Goal: Transaction & Acquisition: Purchase product/service

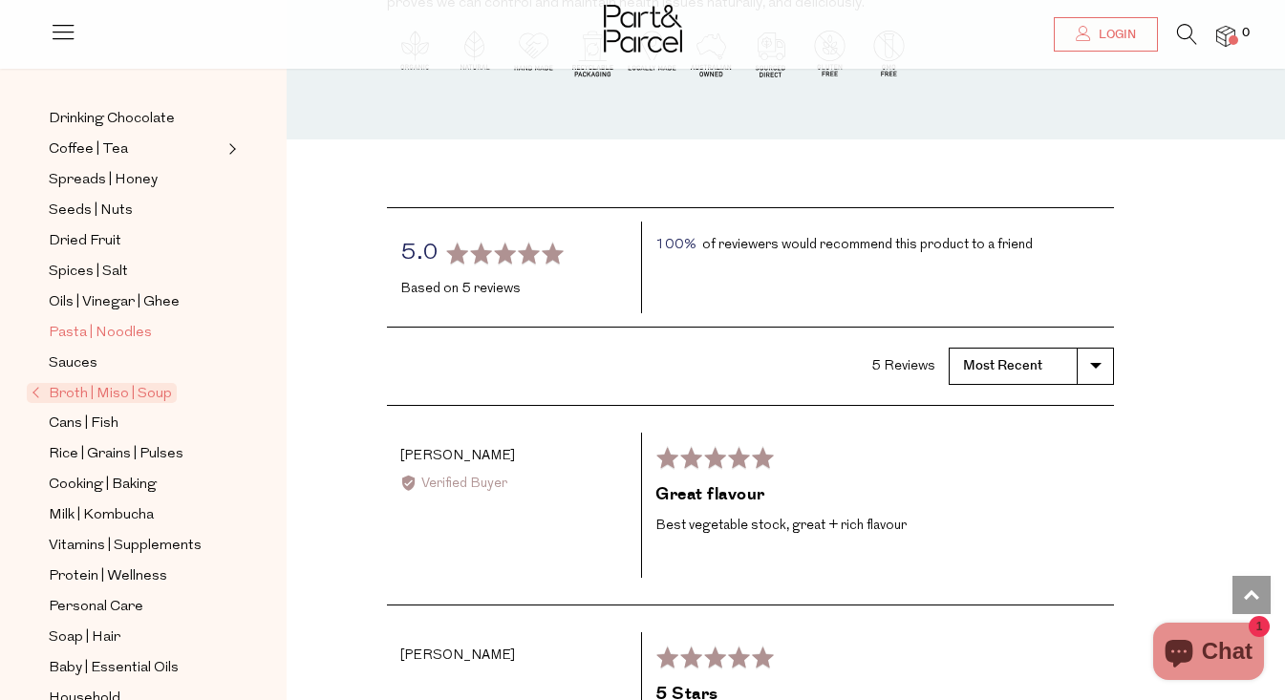
scroll to position [546, 0]
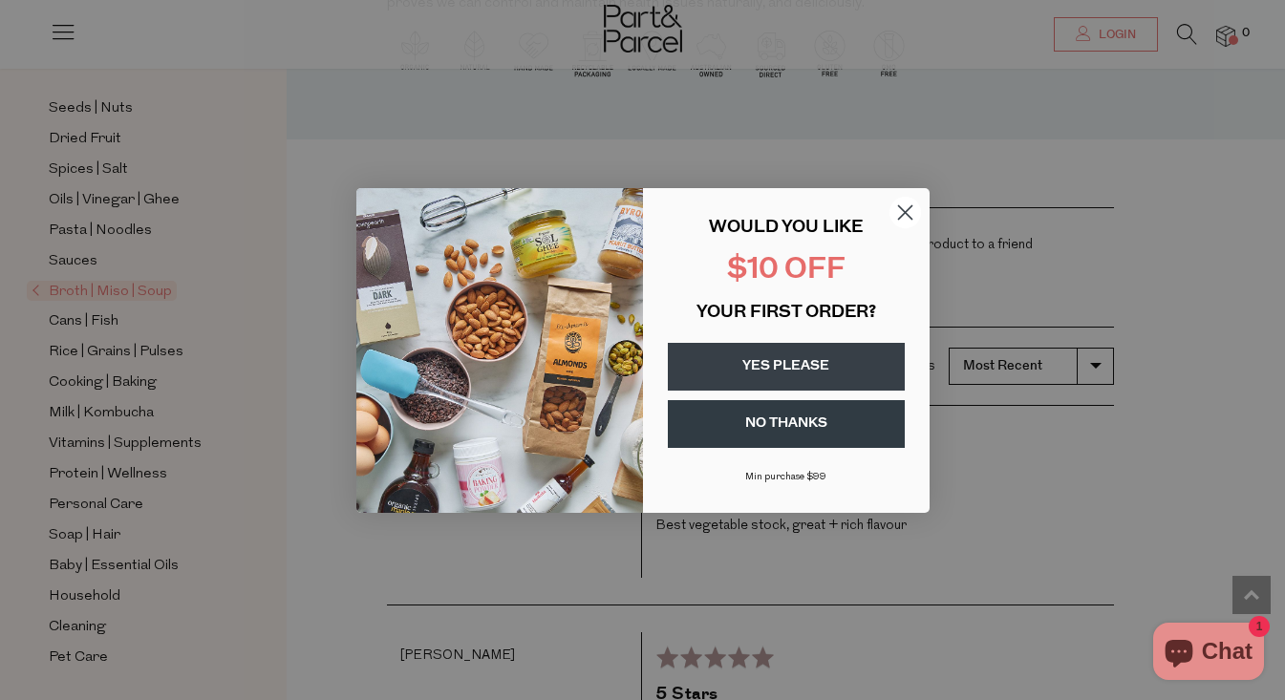
click at [218, 367] on div "Close dialog WOULD YOU LIKE $10 OFF YOUR FIRST ORDER? YES PLEASE NO THANKS [PER…" at bounding box center [642, 350] width 1285 height 700
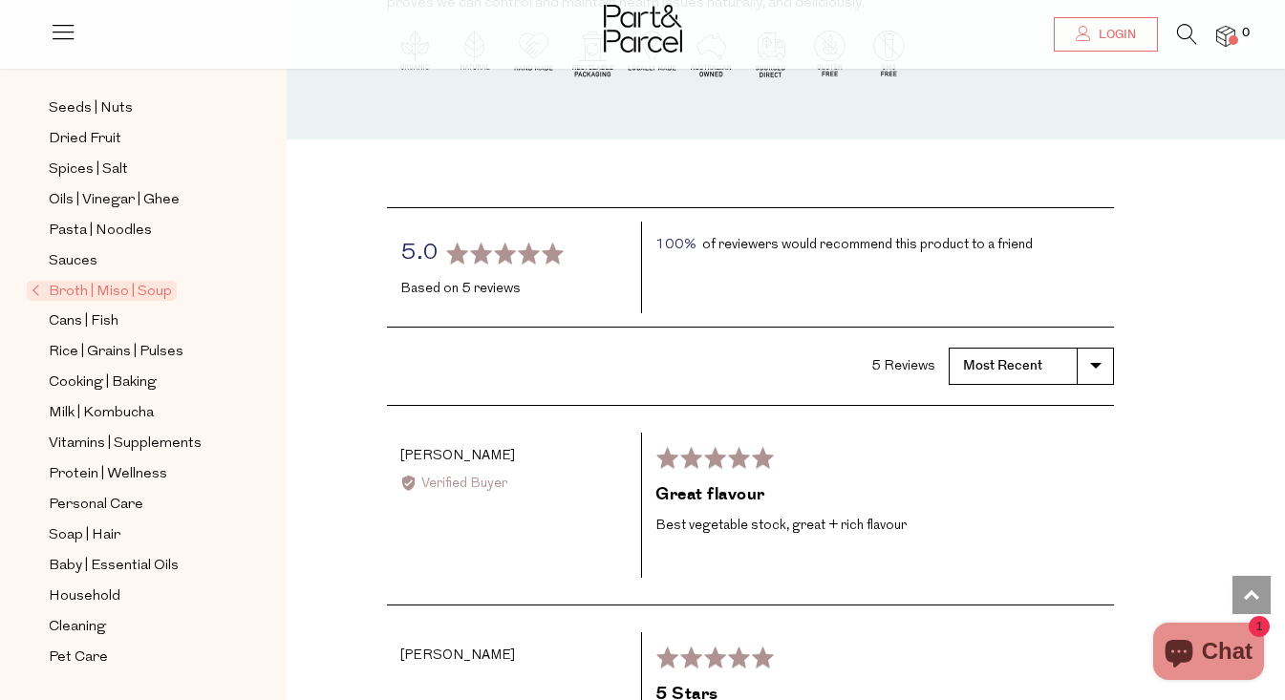
click at [1185, 38] on icon at bounding box center [1187, 34] width 20 height 21
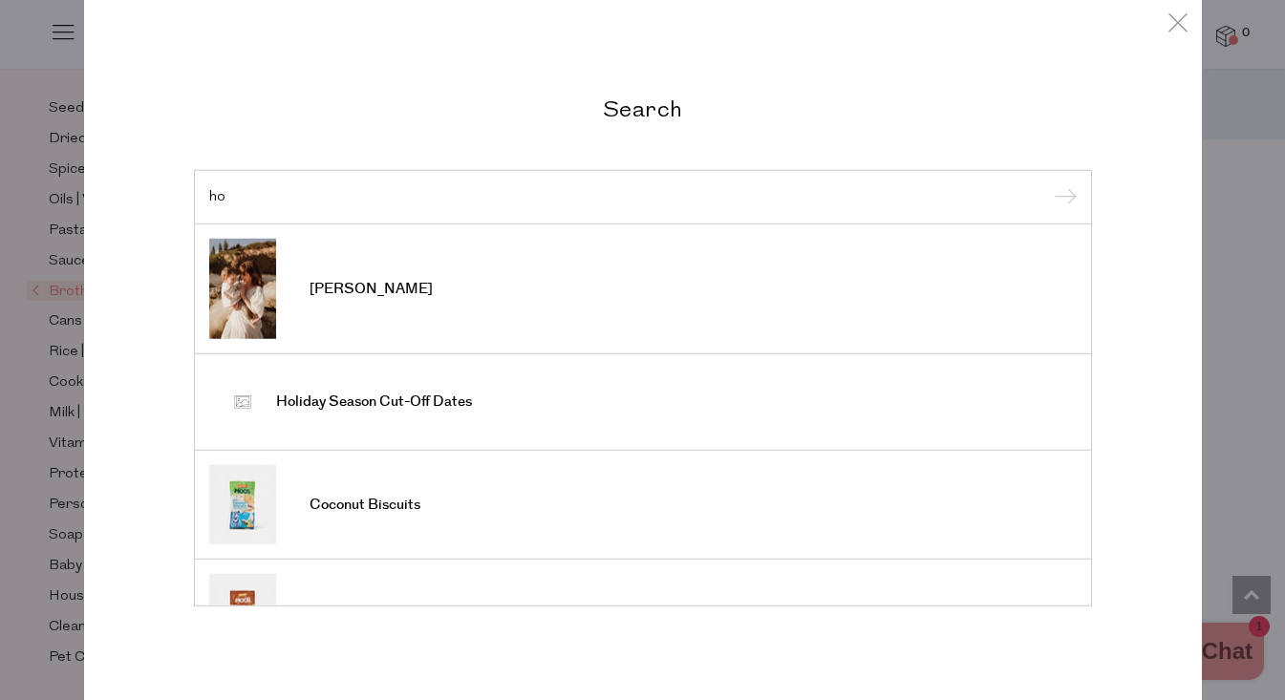
type input "h"
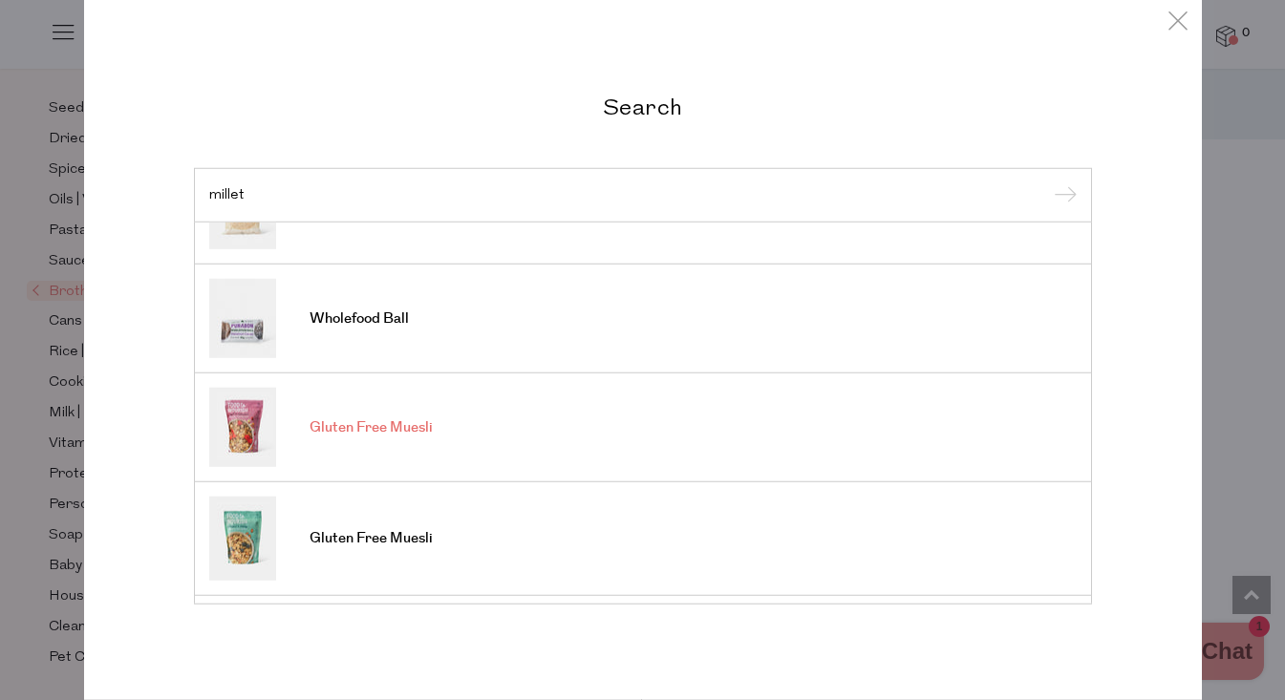
scroll to position [70, 0]
type input "millet"
click at [674, 448] on link "Gluten Free Muesli" at bounding box center [643, 424] width 868 height 79
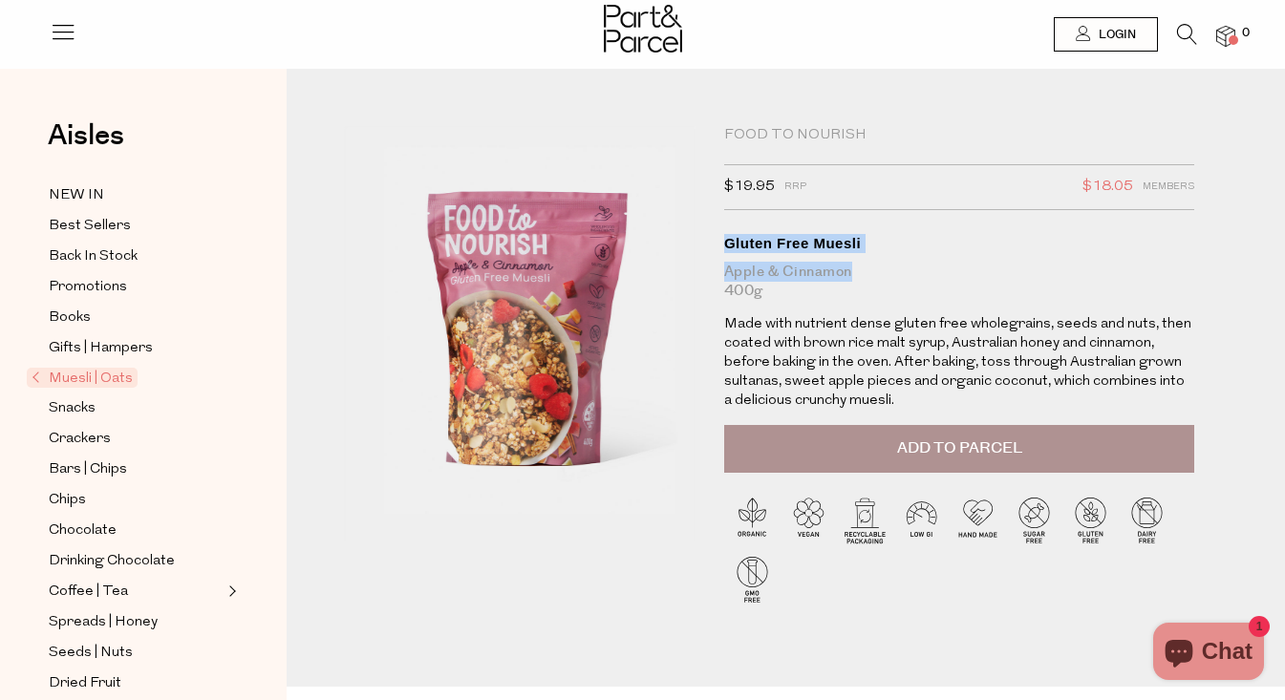
drag, startPoint x: 870, startPoint y: 268, endPoint x: 725, endPoint y: 245, distance: 146.1
click at [725, 245] on h1 "Gluten Free Muesli Apple & Cinnamon 400g" at bounding box center [959, 267] width 471 height 67
copy h1 "Gluten Free Muesli Apple & Cinnamon"
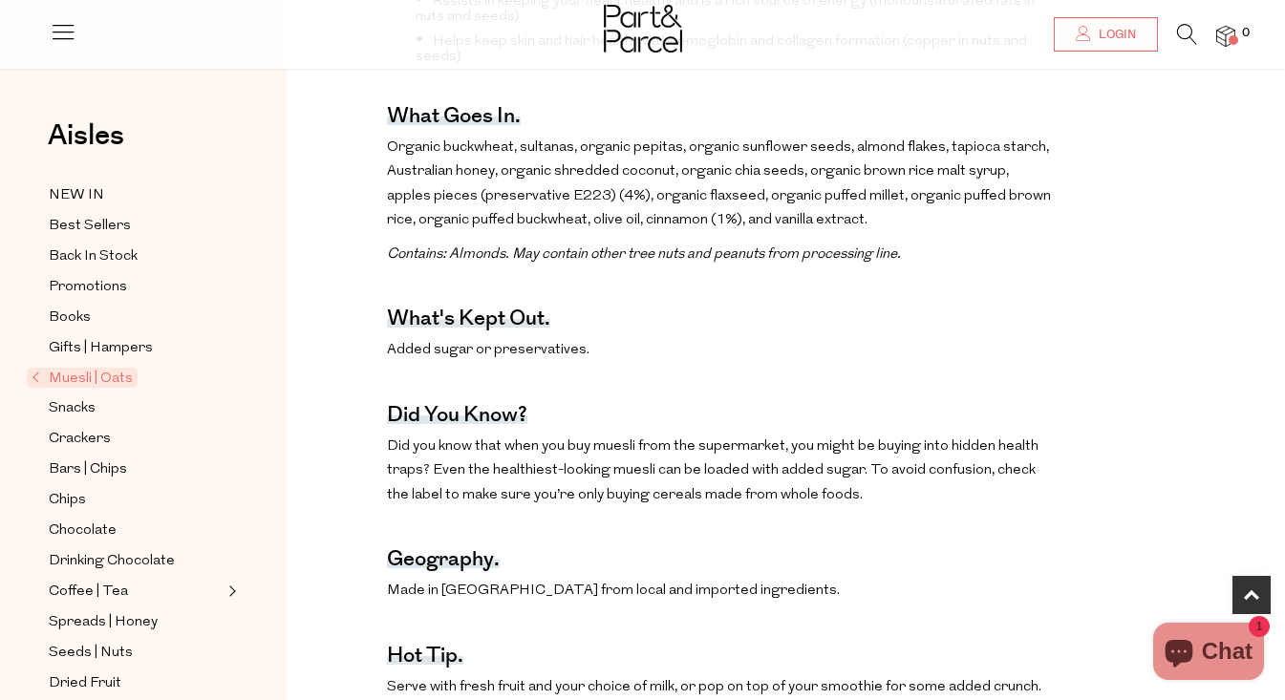
scroll to position [884, 0]
